Goal: Task Accomplishment & Management: Manage account settings

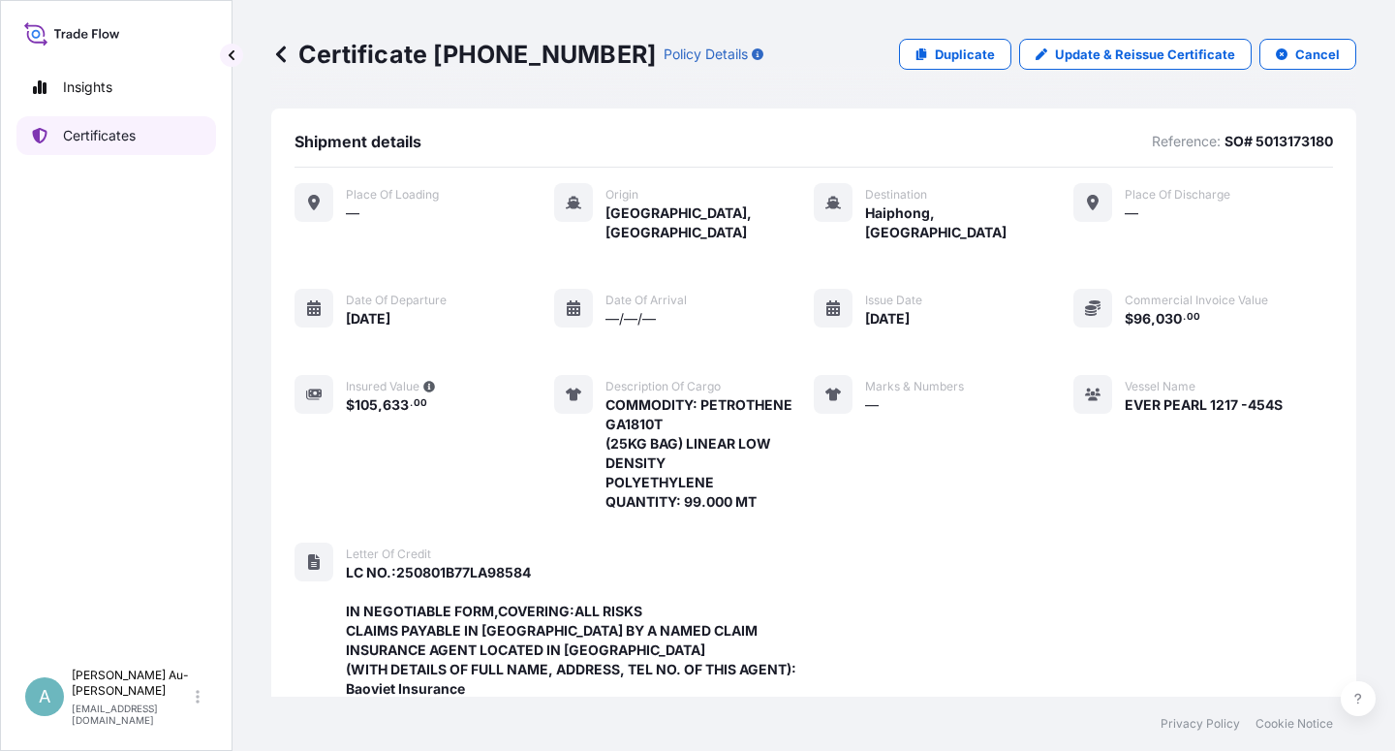
scroll to position [731, 0]
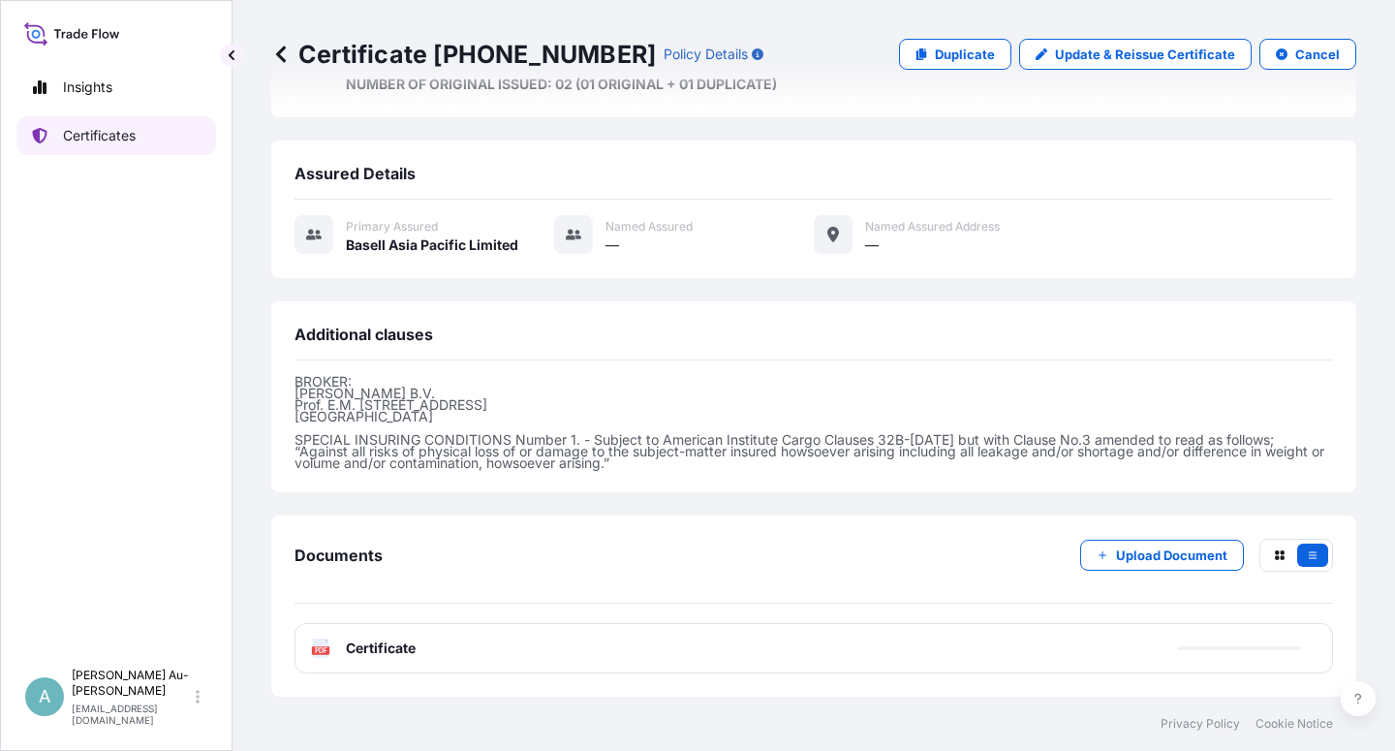
click at [75, 135] on p "Certificates" at bounding box center [99, 135] width 73 height 19
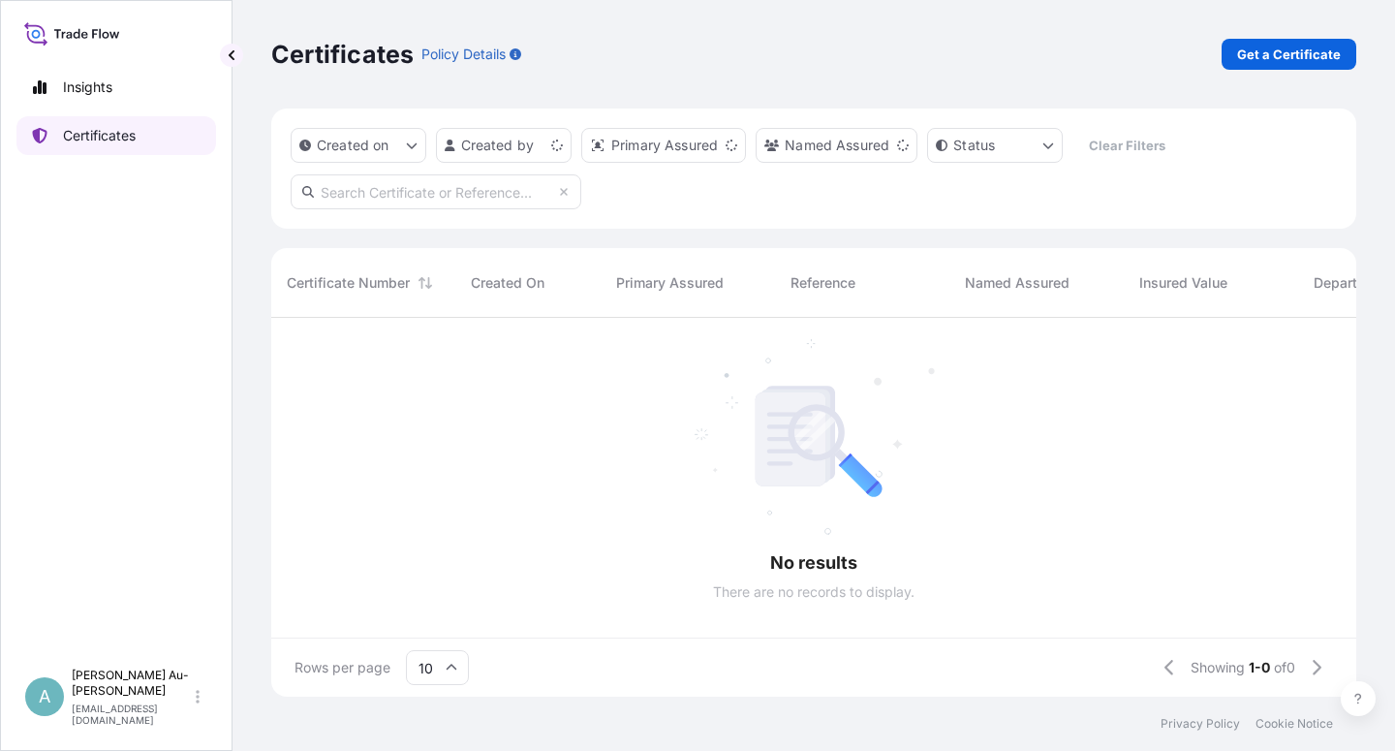
scroll to position [373, 1069]
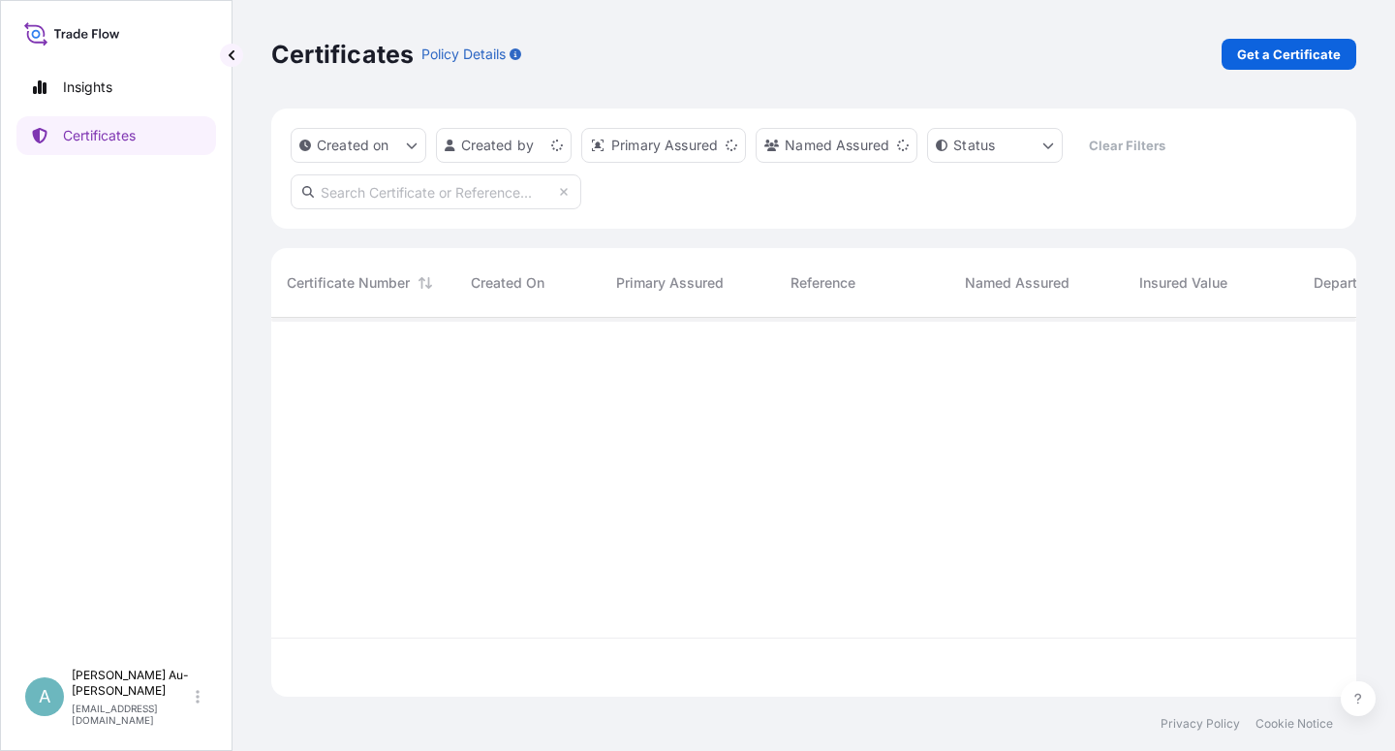
click at [413, 203] on input "text" at bounding box center [436, 191] width 291 height 35
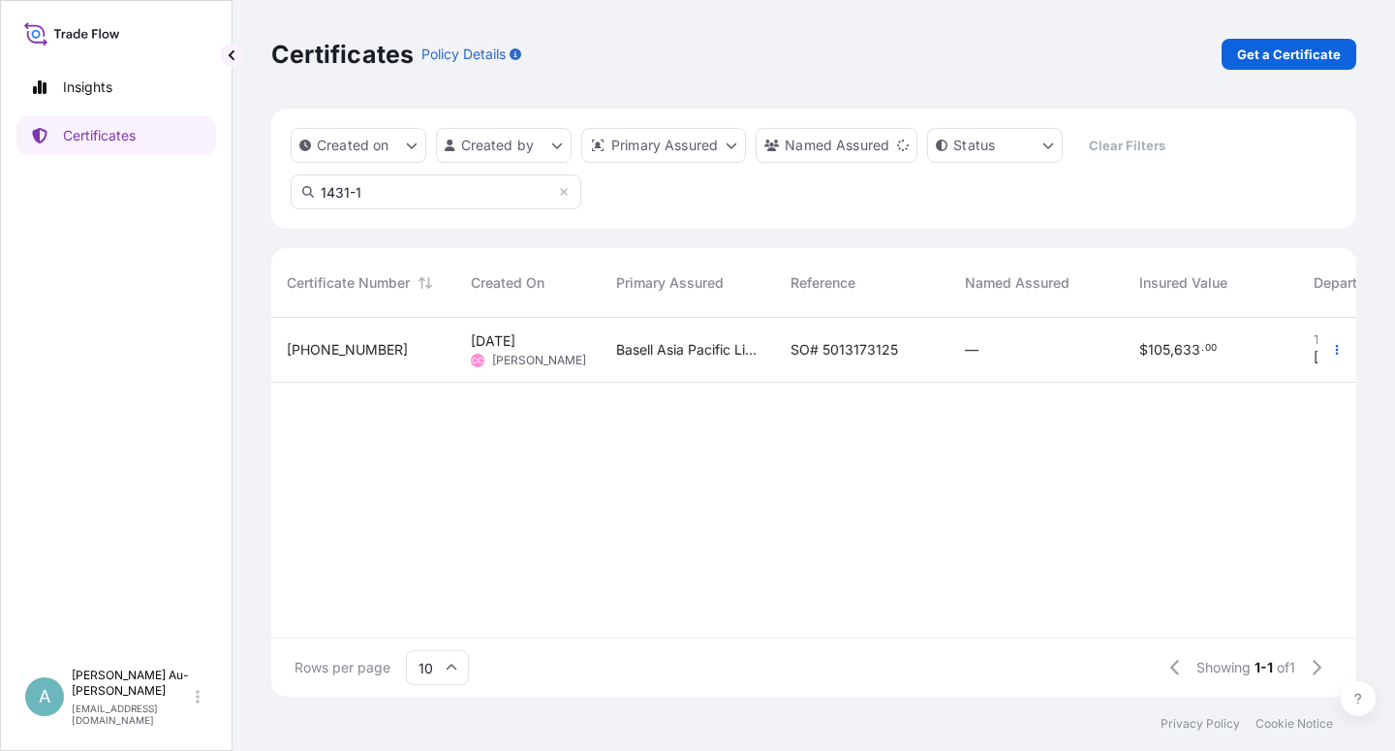
type input "1431-1"
click at [854, 358] on span "SO# 5013173125" at bounding box center [845, 349] width 108 height 19
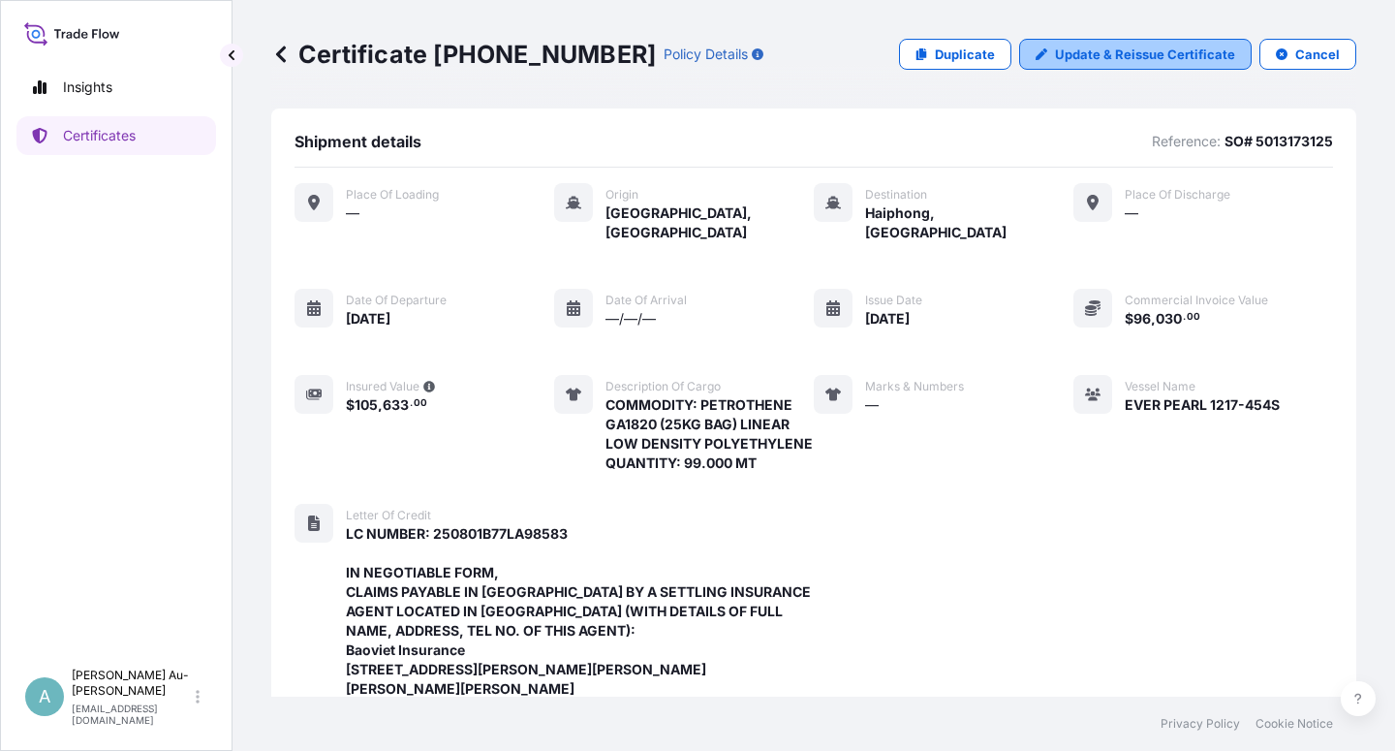
click at [1116, 61] on p "Update & Reissue Certificate" at bounding box center [1145, 54] width 180 height 19
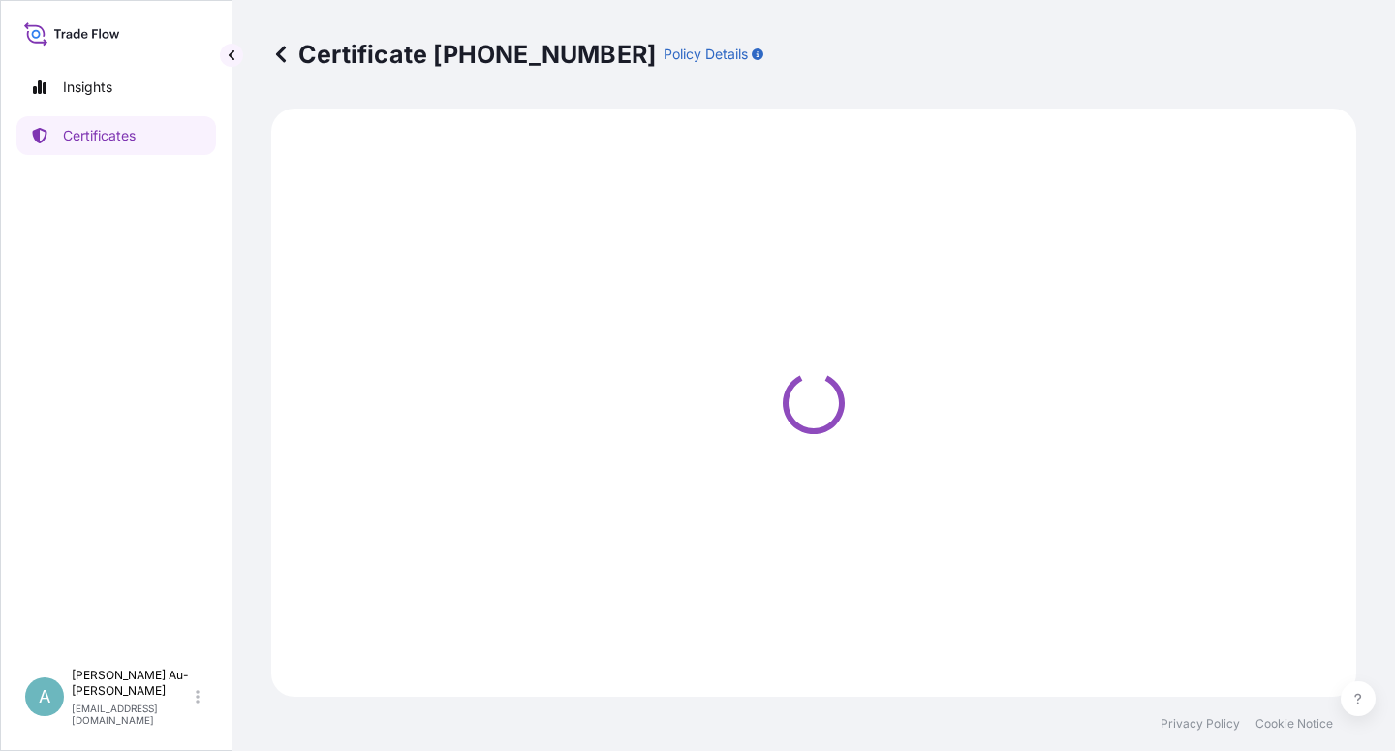
select select "Sea"
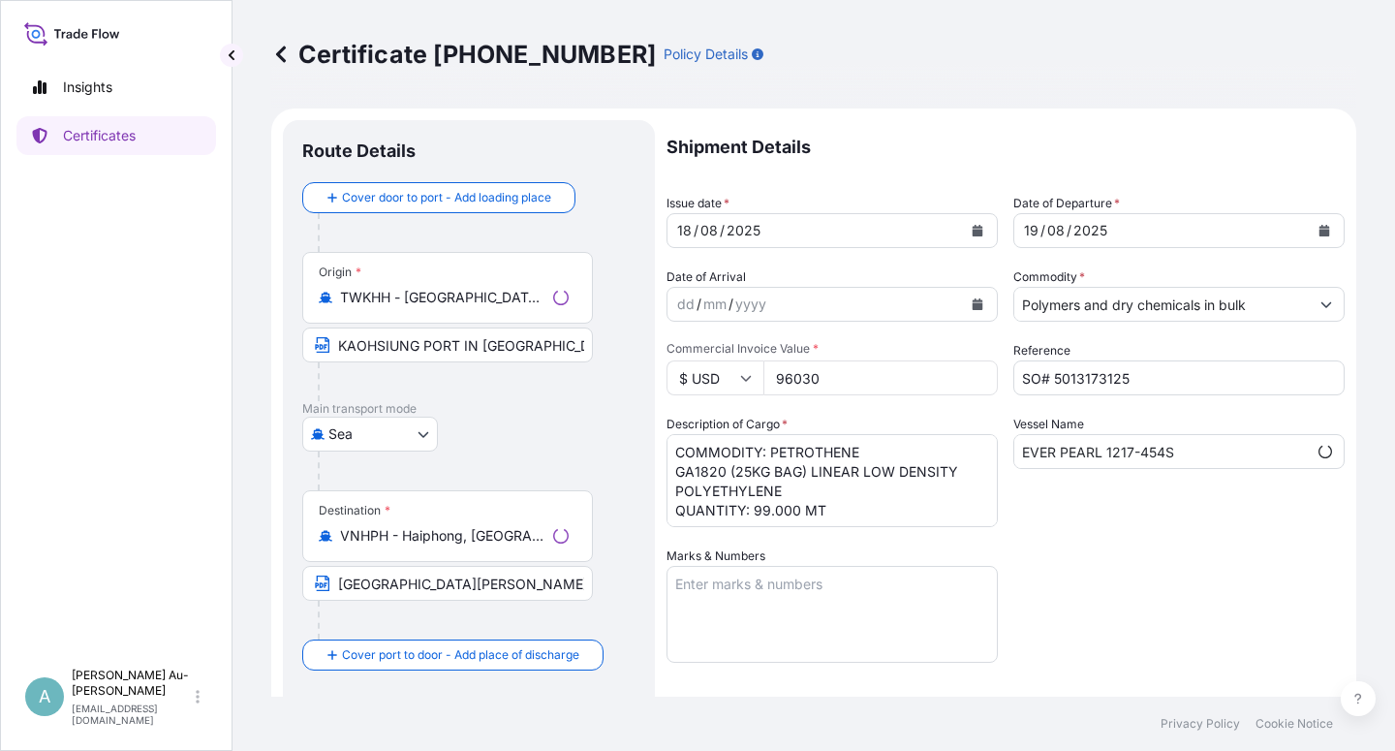
select select "32034"
click at [973, 228] on icon "Calendar" at bounding box center [978, 231] width 11 height 12
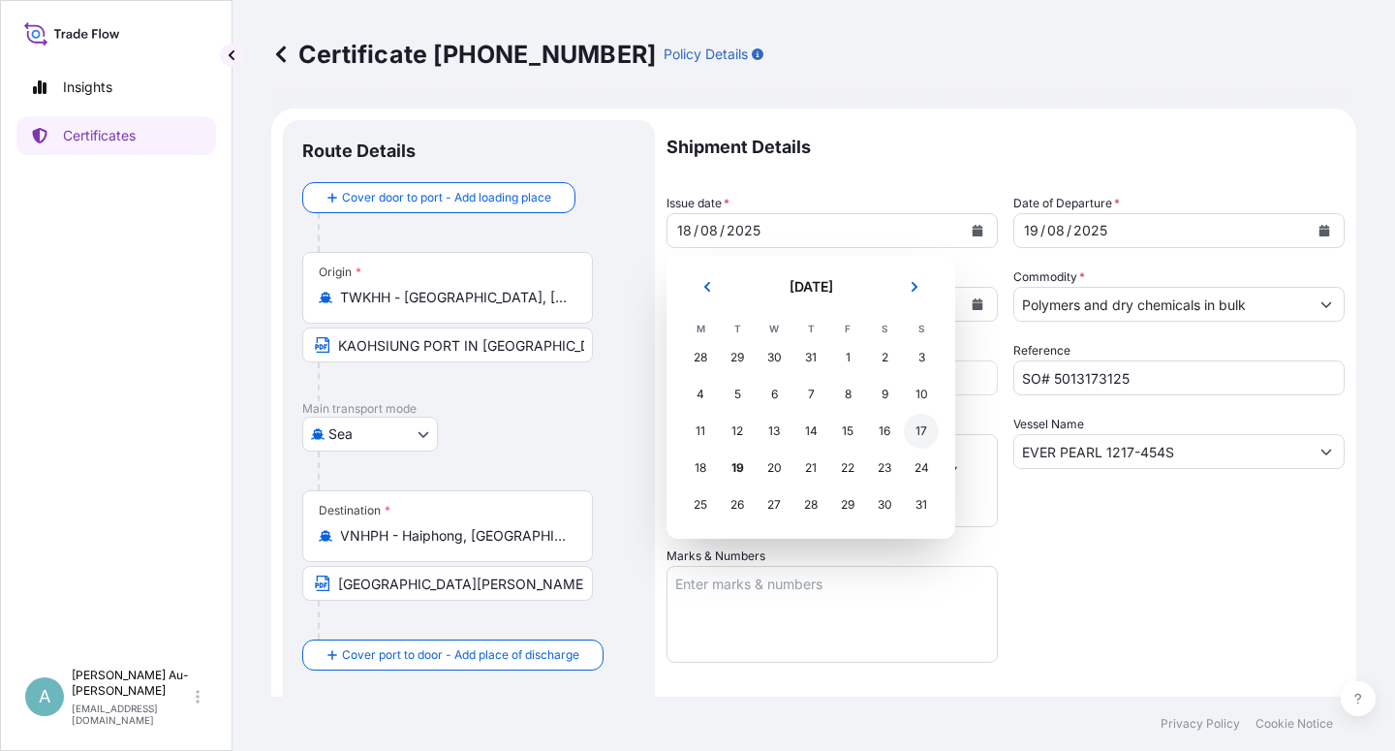
click at [930, 433] on div "17" at bounding box center [921, 431] width 35 height 35
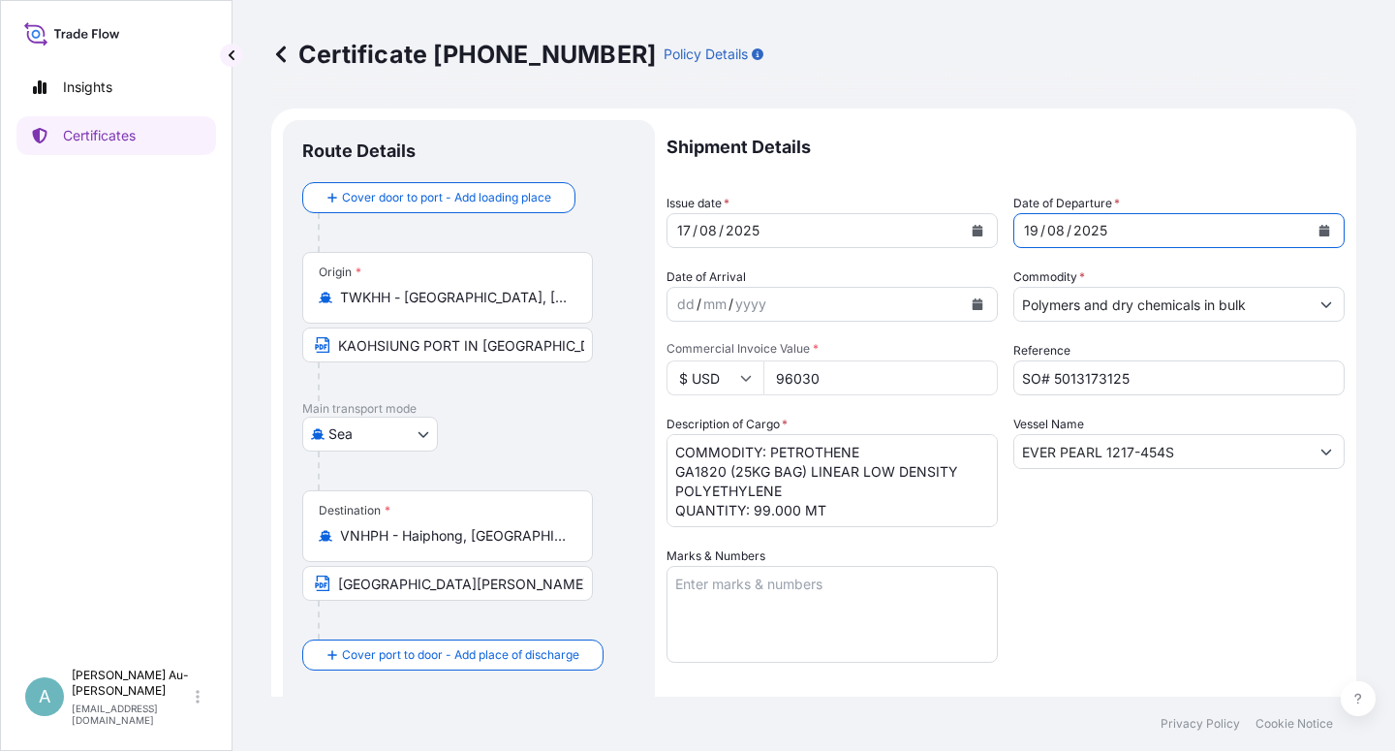
click at [1309, 227] on button "Calendar" at bounding box center [1324, 230] width 31 height 31
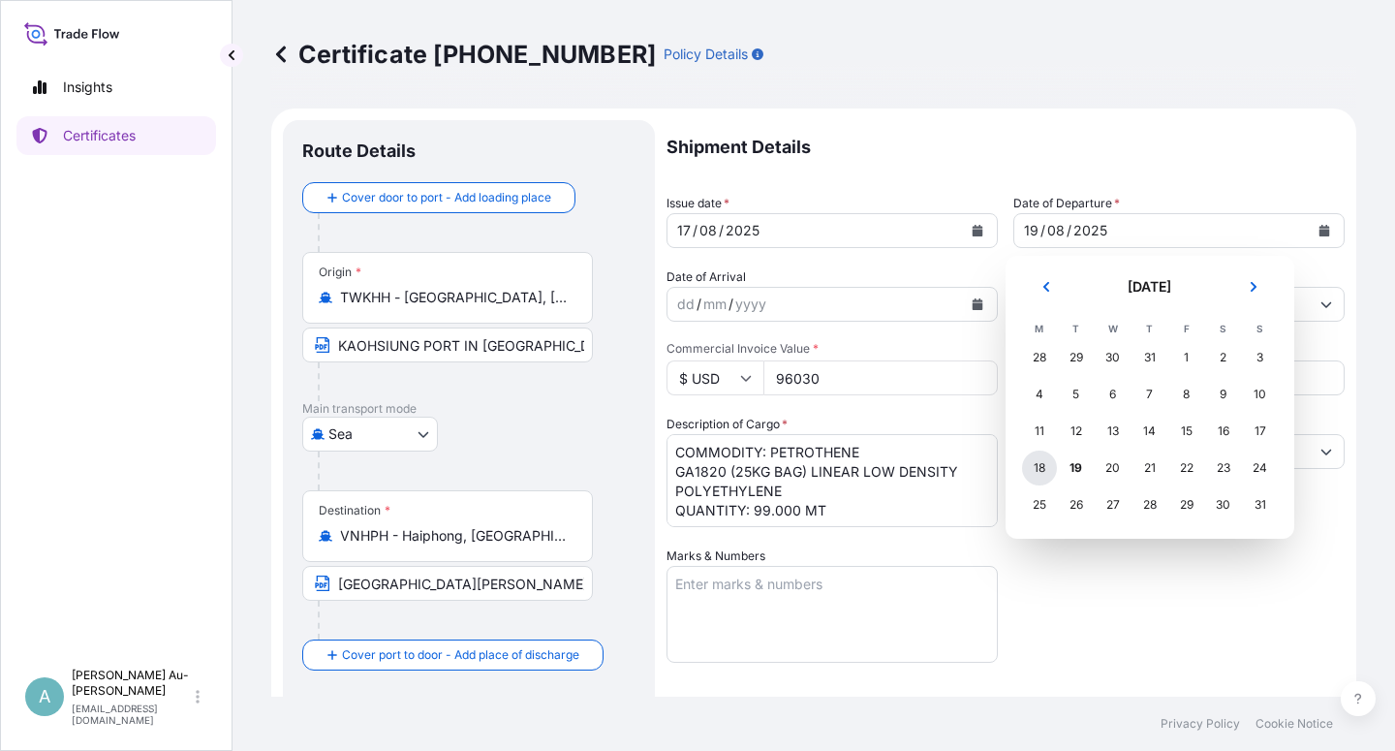
click at [1037, 465] on div "18" at bounding box center [1039, 468] width 35 height 35
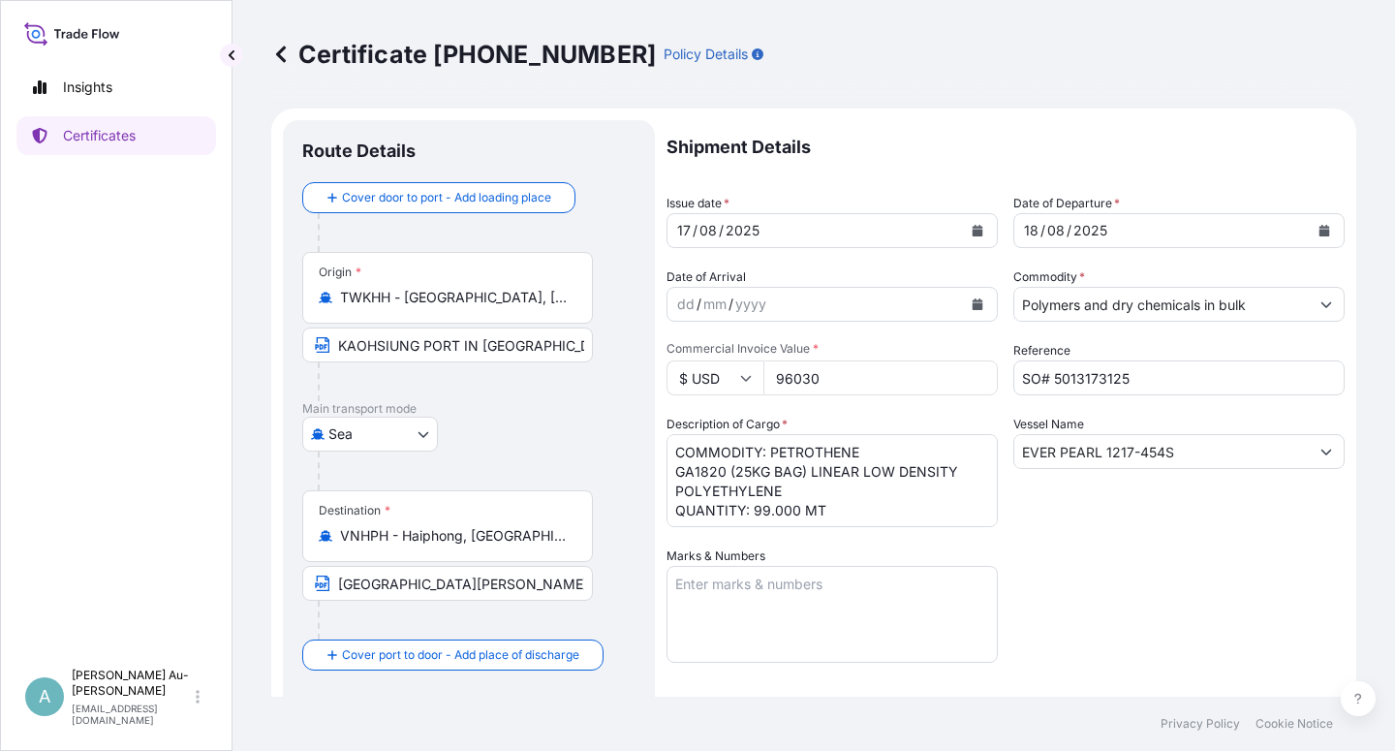
drag, startPoint x: 1181, startPoint y: 584, endPoint x: 1220, endPoint y: 554, distance: 49.0
click at [1192, 575] on div "Shipment Details Issue date * [DATE] Date of Departure * [DATE] Date of Arrival…" at bounding box center [1006, 618] width 678 height 997
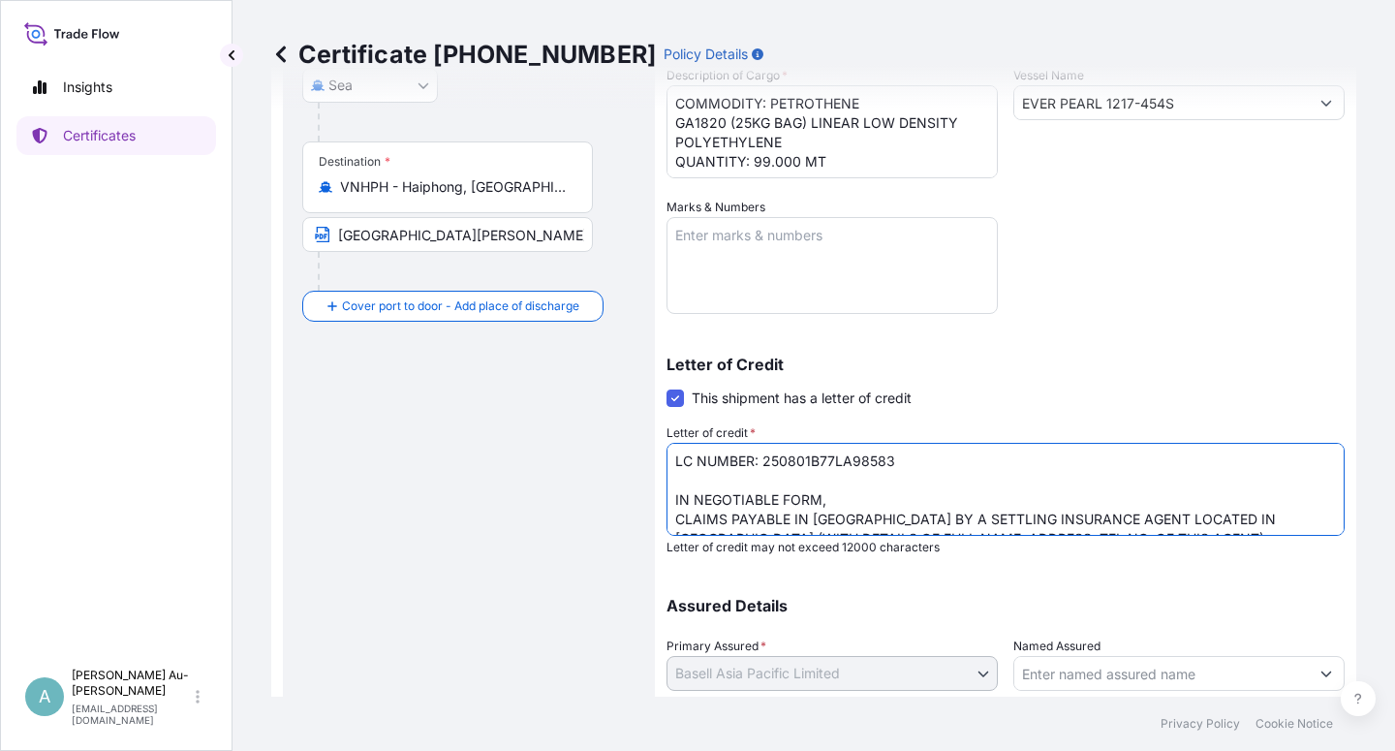
click at [913, 517] on textarea "LC NUMBER: 250801B77LA98583 IN NEGOTIABLE FORM, CLAIMS PAYABLE IN [GEOGRAPHIC_D…" at bounding box center [1006, 489] width 678 height 93
type textarea "LC NUMBER: 250801B77LA98583 IN NEGOTIABLE FORM, CLAIMS PAYABLE IN [GEOGRAPHIC_D…"
click at [1163, 342] on div "Letter of Credit This shipment has a letter of credit Letter of credit * LC NUM…" at bounding box center [1006, 444] width 678 height 222
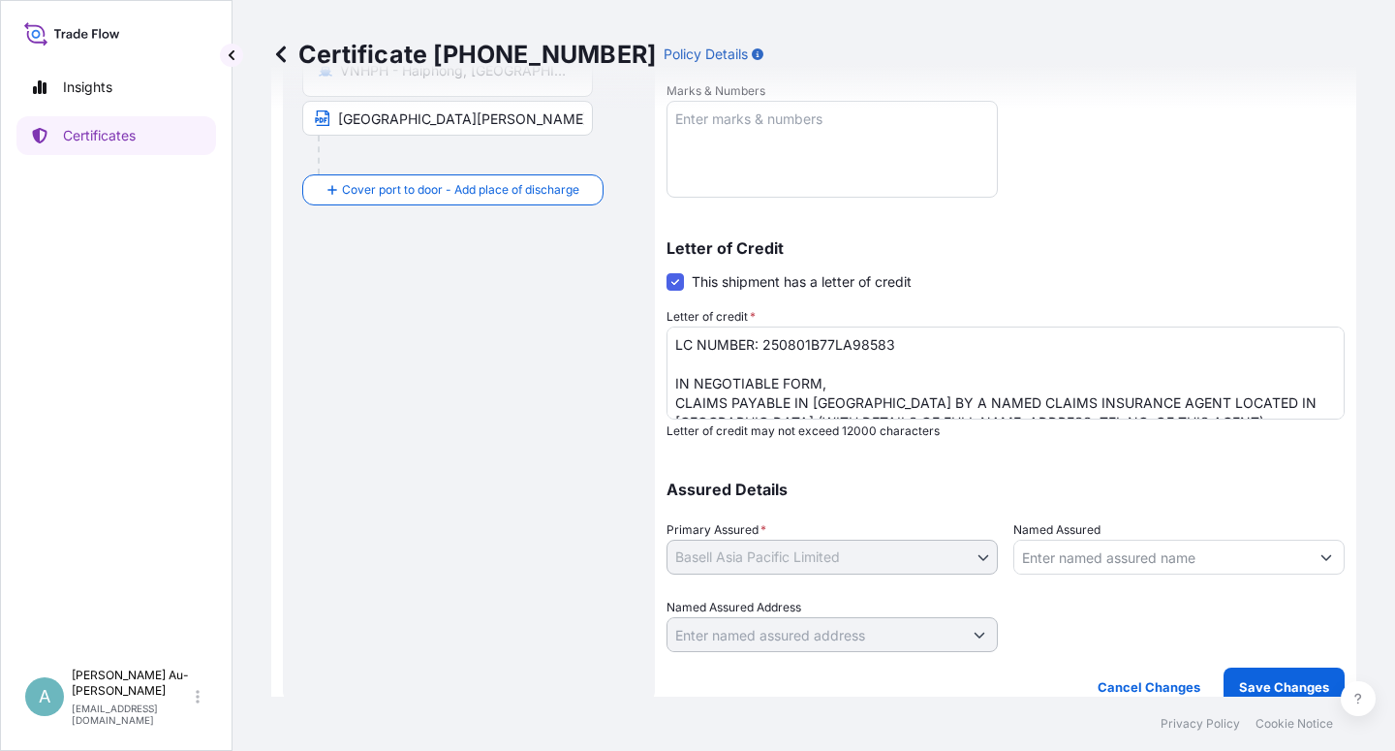
scroll to position [475, 0]
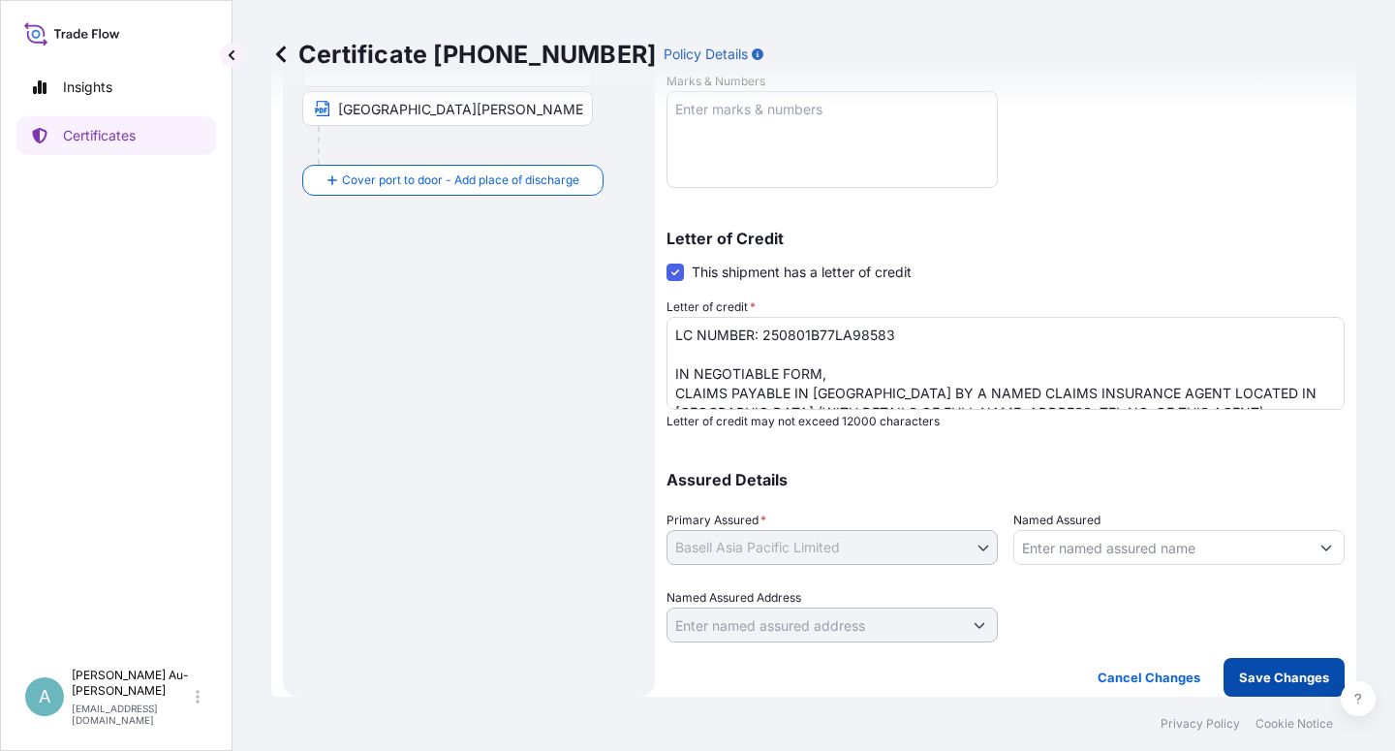
click at [1252, 676] on p "Save Changes" at bounding box center [1284, 677] width 90 height 19
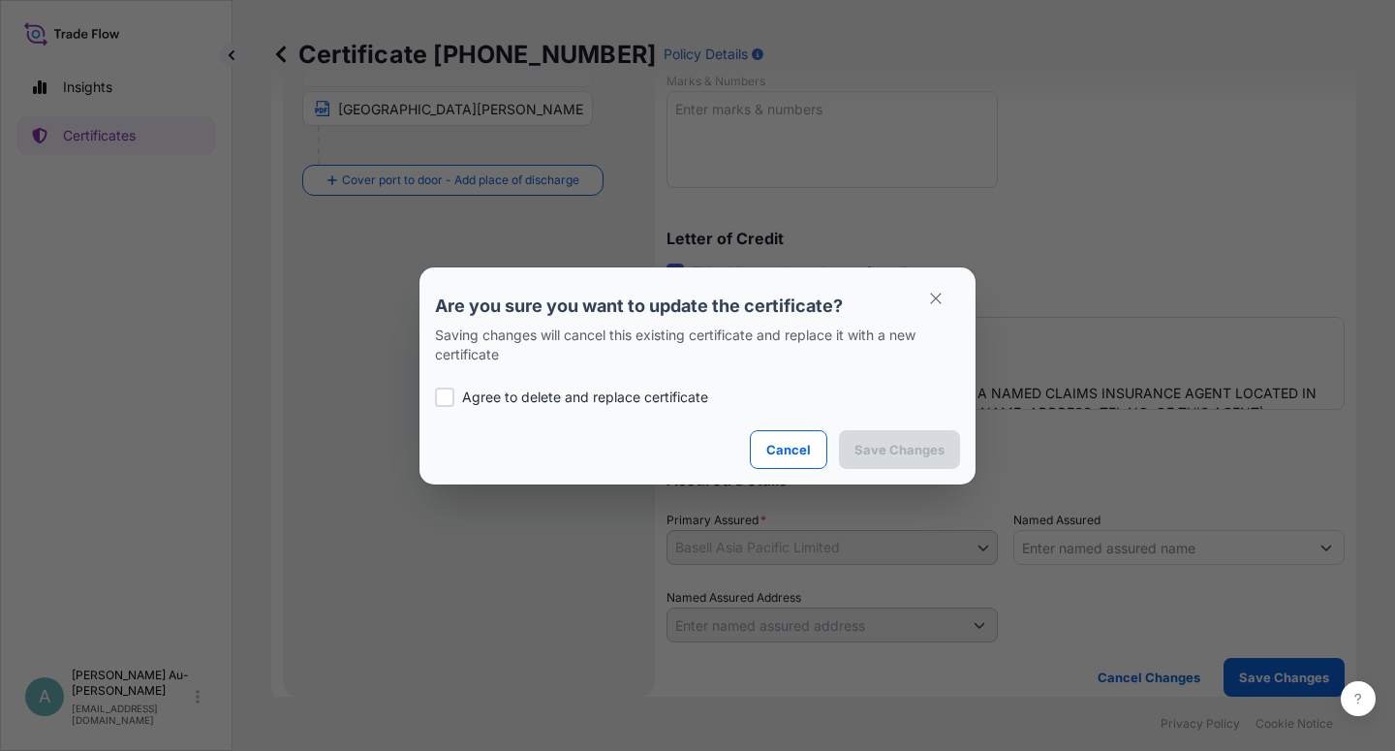
click at [489, 401] on p "Agree to delete and replace certificate" at bounding box center [585, 397] width 246 height 19
checkbox input "true"
click at [899, 443] on p "Save Changes" at bounding box center [900, 449] width 90 height 19
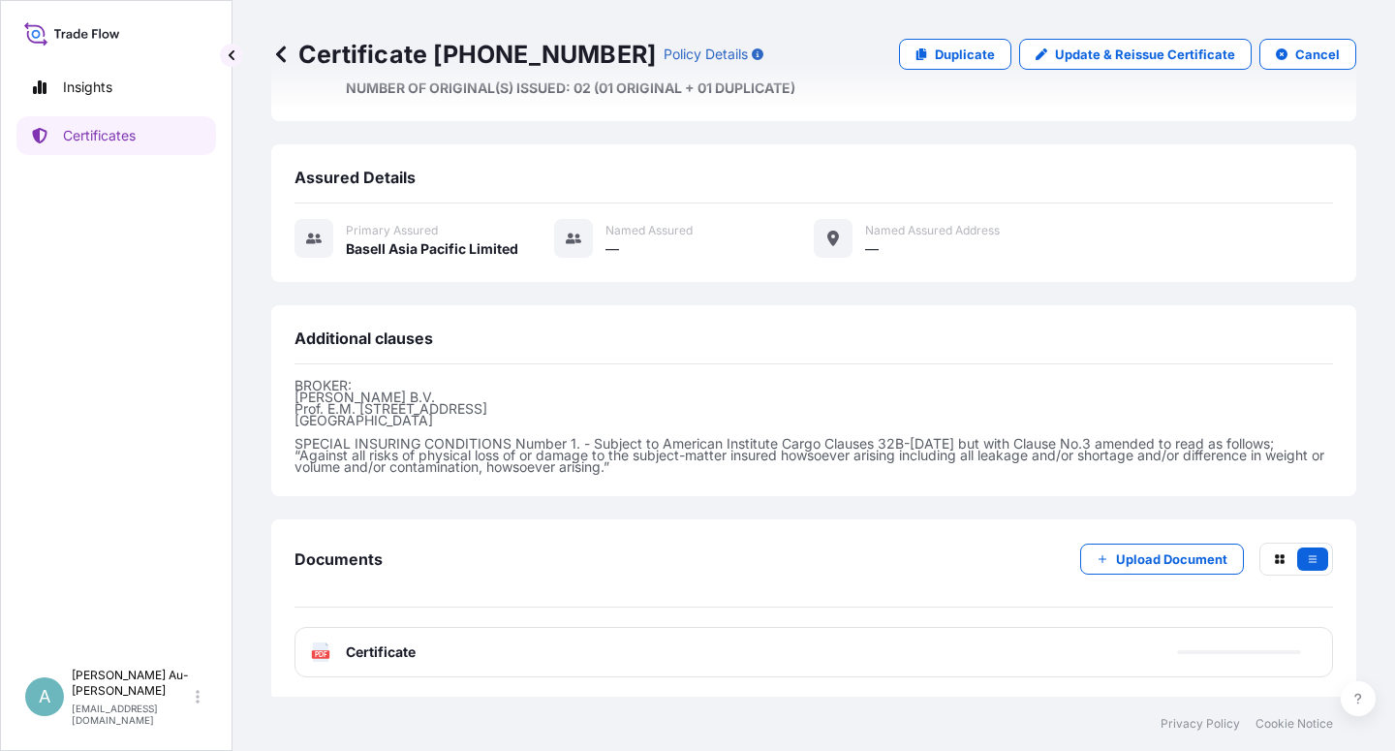
scroll to position [750, 0]
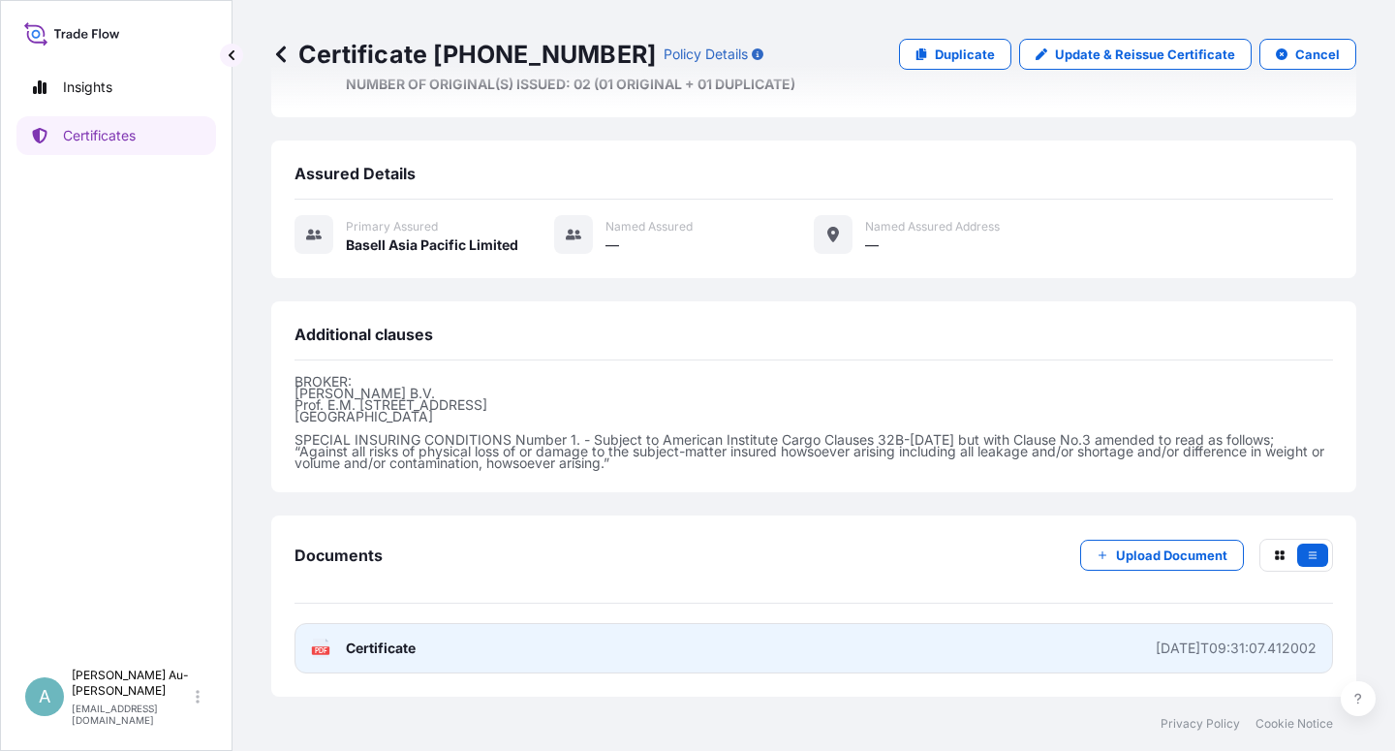
click at [498, 652] on link "PDF Certificate [DATE]T09:31:07.412002" at bounding box center [814, 648] width 1039 height 50
